Goal: Browse casually

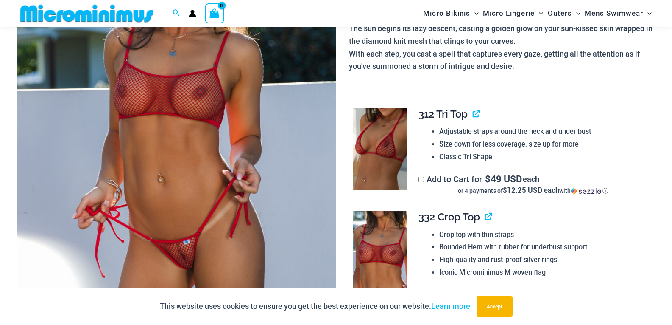
scroll to position [70, 0]
